Goal: Task Accomplishment & Management: Manage account settings

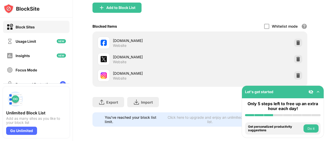
scroll to position [81, 0]
click at [296, 73] on img at bounding box center [297, 75] width 5 height 5
